Goal: Transaction & Acquisition: Purchase product/service

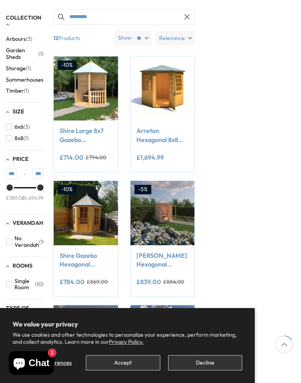
scroll to position [133, 0]
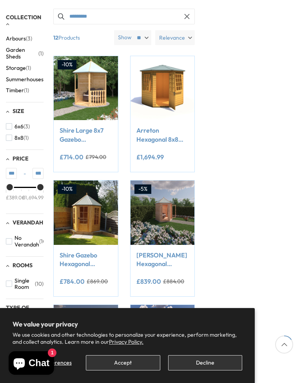
click at [11, 123] on span "button" at bounding box center [9, 126] width 6 height 6
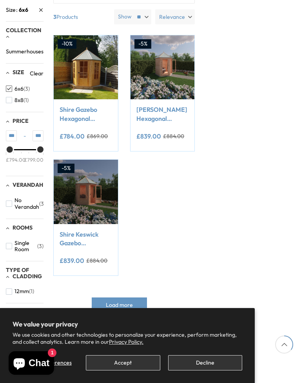
scroll to position [154, 0]
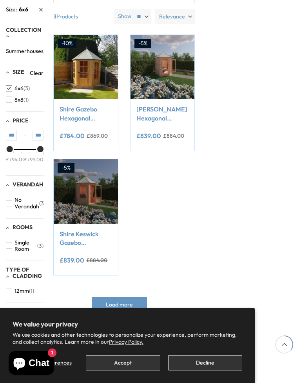
click at [171, 58] on img at bounding box center [163, 67] width 64 height 64
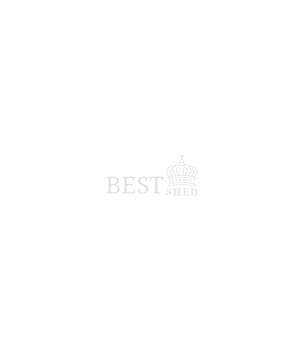
click at [158, 146] on span at bounding box center [150, 175] width 301 height 351
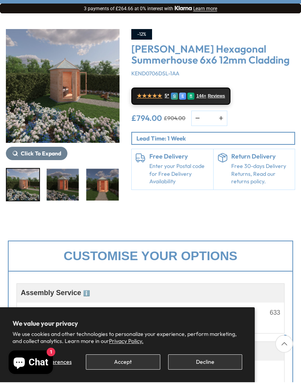
scroll to position [79, 0]
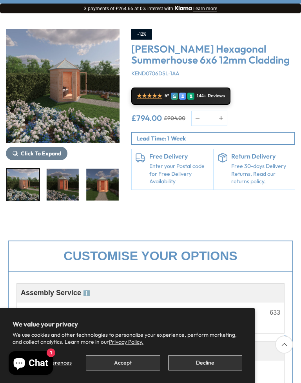
click at [77, 104] on img "1 / 9" at bounding box center [63, 86] width 114 height 114
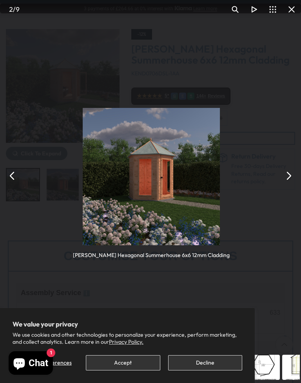
click at [293, 172] on button "You can close this modal content with the ESC key" at bounding box center [288, 175] width 19 height 19
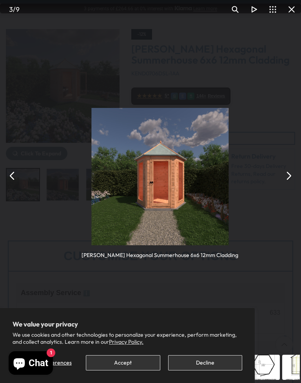
click at [297, 174] on button "You can close this modal content with the ESC key" at bounding box center [288, 175] width 19 height 19
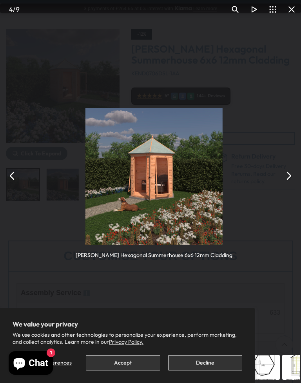
click at [294, 173] on button "You can close this modal content with the ESC key" at bounding box center [288, 175] width 19 height 19
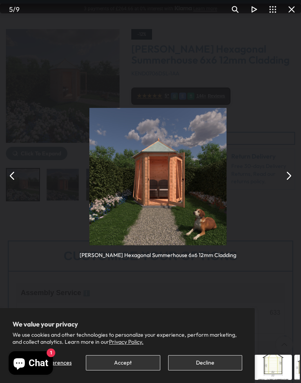
click at [296, 175] on button "You can close this modal content with the ESC key" at bounding box center [288, 175] width 19 height 19
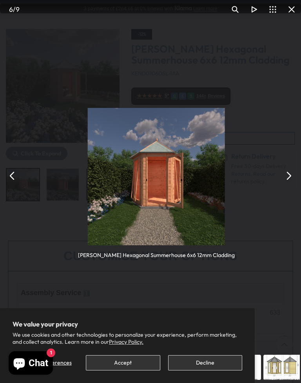
click at [296, 174] on button "You can close this modal content with the ESC key" at bounding box center [288, 175] width 19 height 19
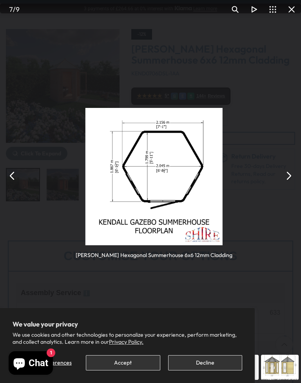
click at [295, 174] on button "You can close this modal content with the ESC key" at bounding box center [288, 175] width 19 height 19
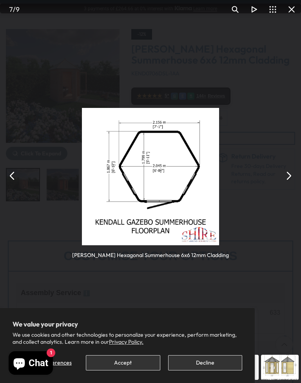
click at [292, 173] on button "You can close this modal content with the ESC key" at bounding box center [288, 175] width 19 height 19
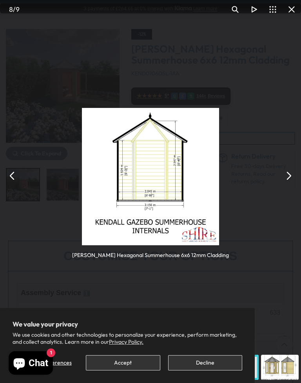
click at [295, 170] on button "You can close this modal content with the ESC key" at bounding box center [288, 175] width 19 height 19
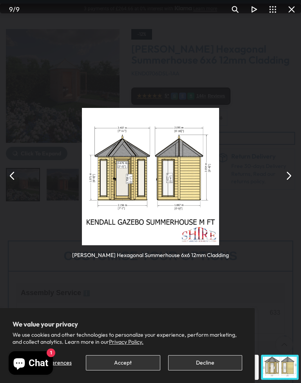
click at [297, 167] on div "[PERSON_NAME] Hexagonal Summerhouse 6x6 12mm Cladding" at bounding box center [150, 175] width 301 height 351
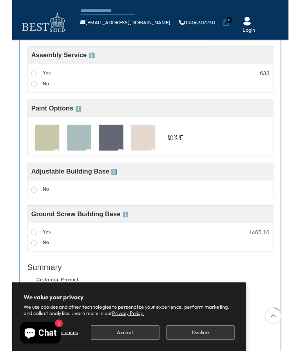
scroll to position [267, 0]
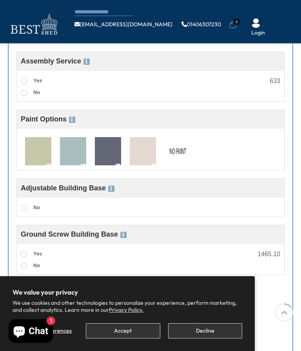
click at [83, 154] on img at bounding box center [73, 151] width 26 height 29
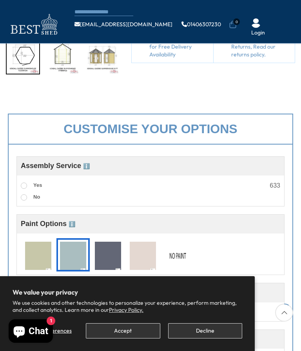
scroll to position [141, 0]
